Goal: Task Accomplishment & Management: Manage account settings

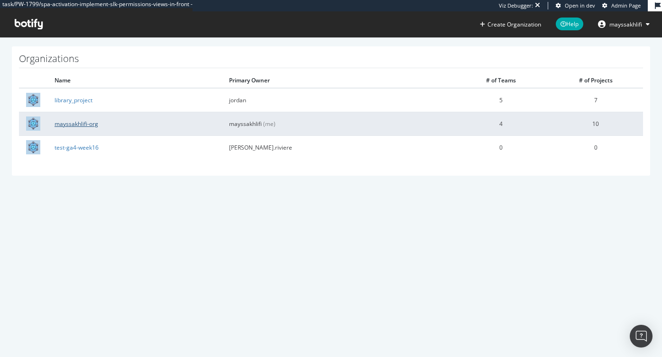
click at [87, 121] on link "mayssakhlifi-org" at bounding box center [77, 124] width 44 height 8
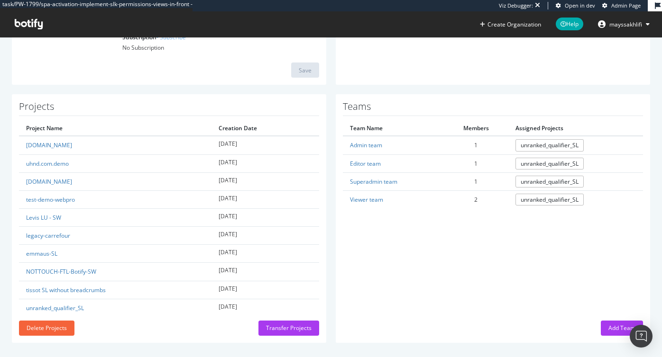
scroll to position [175, 0]
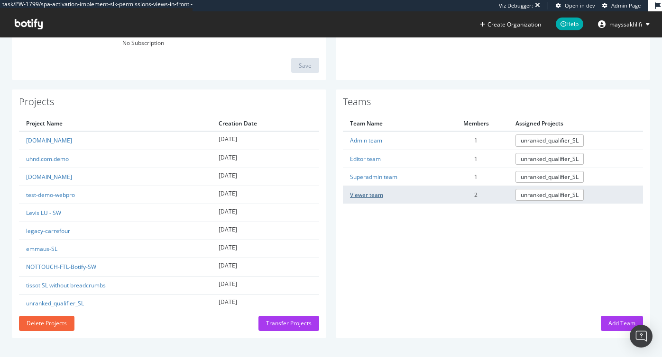
click at [367, 194] on link "Viewer team" at bounding box center [366, 195] width 33 height 8
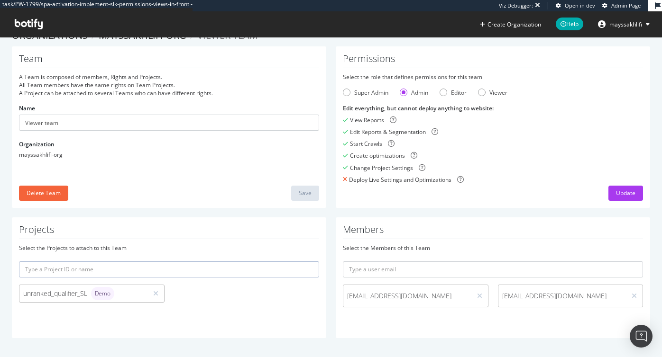
scroll to position [18, 0]
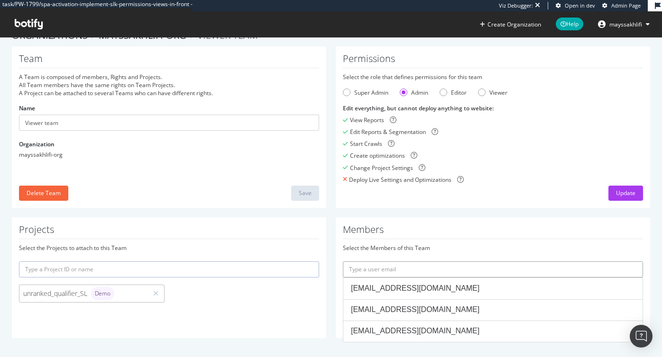
click at [397, 268] on input "text" at bounding box center [493, 270] width 300 height 16
paste input "botifyqa_admin@gmail.com"
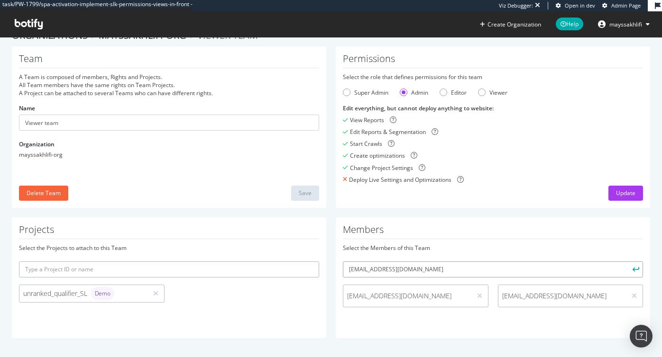
click at [627, 262] on button "submit" at bounding box center [635, 270] width 16 height 16
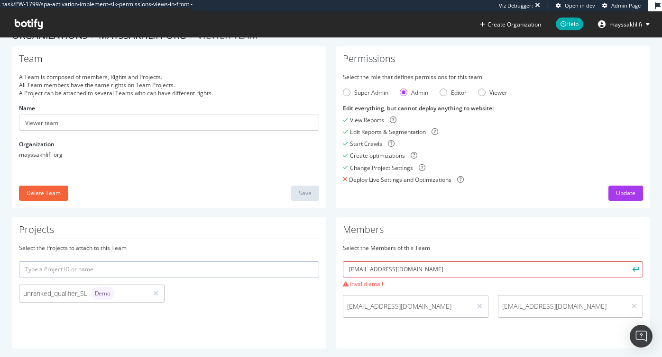
click at [557, 270] on input "botifyqa_admin@gmail.com" at bounding box center [493, 270] width 300 height 16
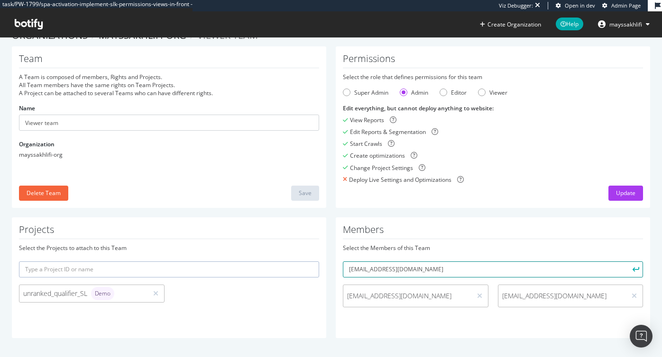
type input "botifyqa_admin@gmail.com"
click at [627, 262] on button "submit" at bounding box center [635, 270] width 16 height 16
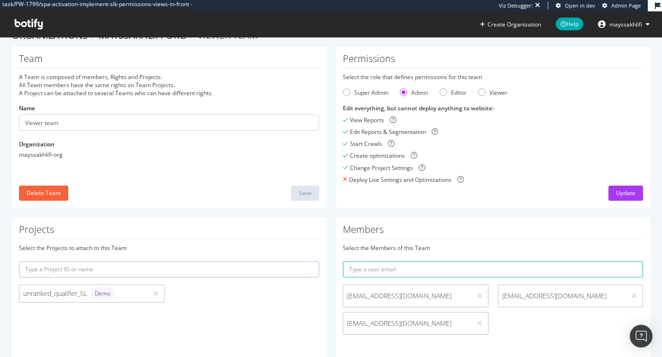
scroll to position [45, 0]
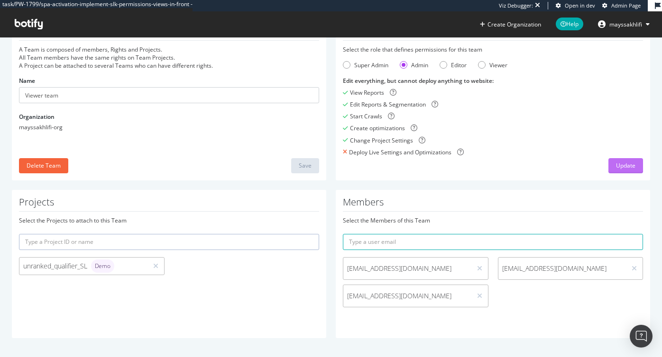
click at [624, 169] on div "Update" at bounding box center [625, 166] width 19 height 8
click at [623, 5] on span "Admin Page" at bounding box center [625, 5] width 29 height 7
click at [617, 33] on ul "Create Organization Help mayssakhlifi" at bounding box center [567, 24] width 190 height 26
click at [618, 27] on span "mayssakhlifi" at bounding box center [625, 24] width 33 height 8
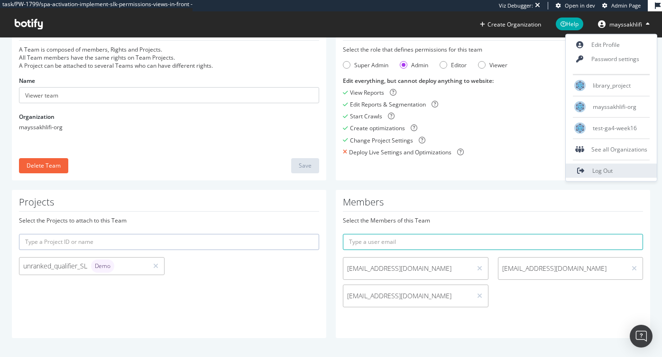
click at [607, 168] on span "Log Out" at bounding box center [602, 171] width 20 height 8
